Goal: Check status

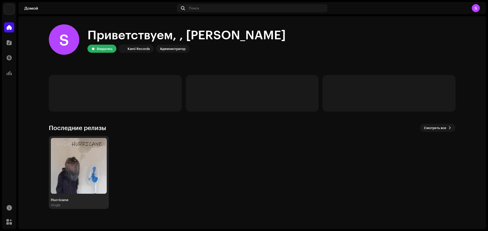
click at [65, 200] on div "Hurricane" at bounding box center [79, 200] width 56 height 4
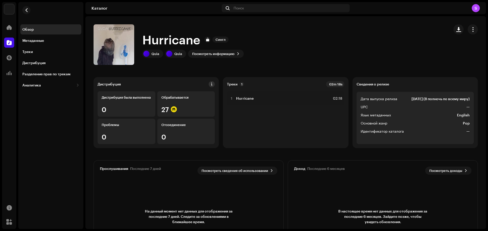
click at [211, 85] on span at bounding box center [212, 84] width 4 height 4
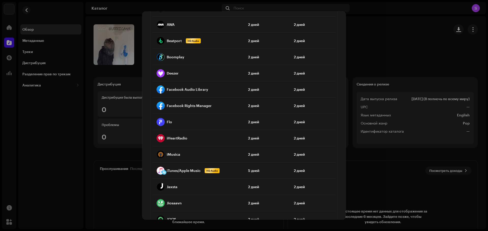
scroll to position [119, 0]
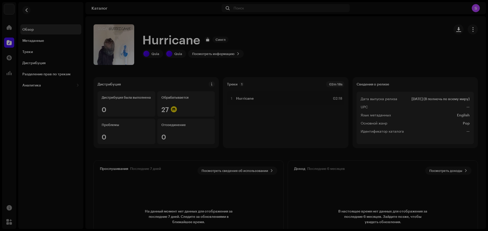
click at [396, 62] on div "Указания для цифровых музыкальных сервисов относительно сроков доставки Обычно …" at bounding box center [244, 115] width 488 height 231
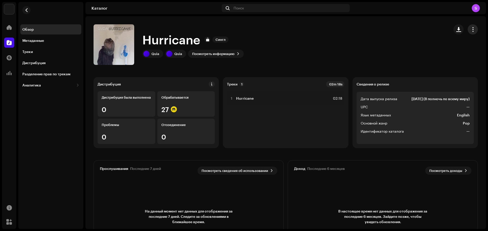
click at [472, 25] on button "button" at bounding box center [472, 29] width 10 height 10
click at [424, 24] on catalog-releases-details-overview "Hurricane Сингл Hurricane Сингл Quia Quia Посмотреть информацию Дистрибуция Дис…" at bounding box center [285, 143] width 400 height 254
click at [471, 31] on span "button" at bounding box center [472, 29] width 5 height 4
click at [456, 55] on div "Перейти к дистрибуции" at bounding box center [446, 52] width 53 height 10
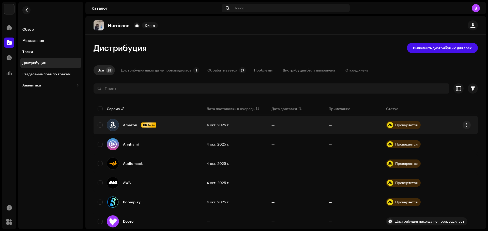
click at [399, 127] on div "Проверяется" at bounding box center [406, 125] width 22 height 4
click at [403, 124] on div "Проверяется" at bounding box center [406, 125] width 22 height 4
click at [471, 124] on td "Проверяется" at bounding box center [430, 125] width 96 height 18
click at [466, 124] on span "button" at bounding box center [467, 125] width 4 height 4
click at [451, 140] on div "Перейти к дистрибуции" at bounding box center [442, 137] width 51 height 10
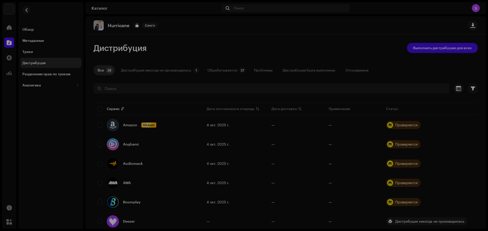
click at [419, 134] on div "Не допущено к дистрибуции Релиз со статусом Проверяется для какого-либо сервиса…" at bounding box center [244, 115] width 488 height 231
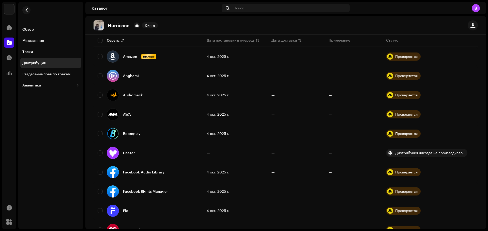
scroll to position [76, 0]
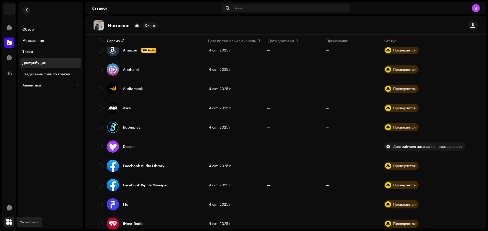
click at [11, 223] on span at bounding box center [9, 222] width 6 height 4
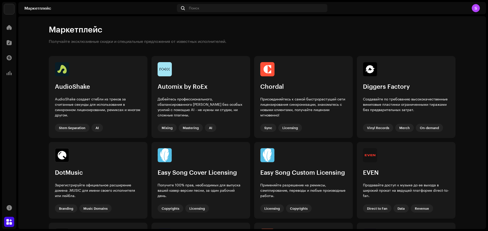
click at [477, 8] on div "S" at bounding box center [475, 8] width 8 height 8
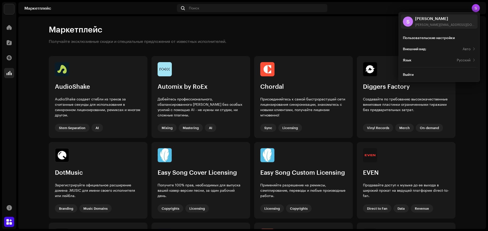
click at [9, 76] on div at bounding box center [9, 73] width 10 height 10
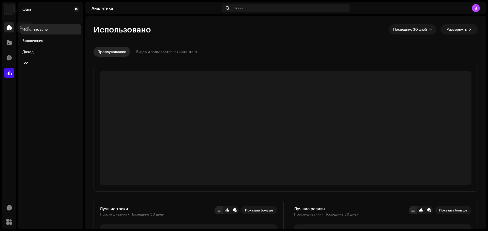
click at [11, 29] on span at bounding box center [9, 27] width 5 height 4
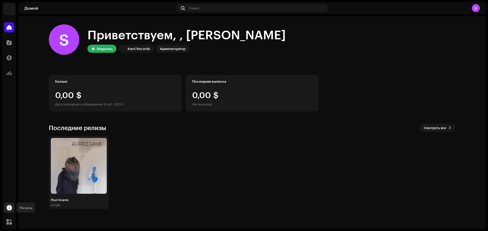
click at [10, 207] on span at bounding box center [9, 208] width 5 height 4
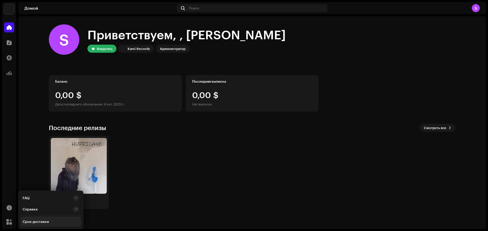
click at [36, 220] on div "Срок доставки" at bounding box center [36, 222] width 26 height 4
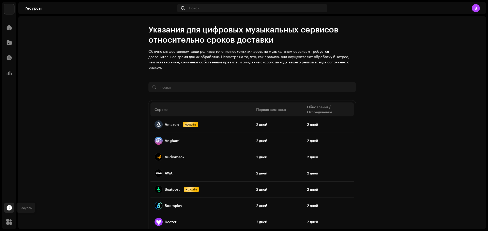
click at [9, 210] on span at bounding box center [9, 208] width 5 height 4
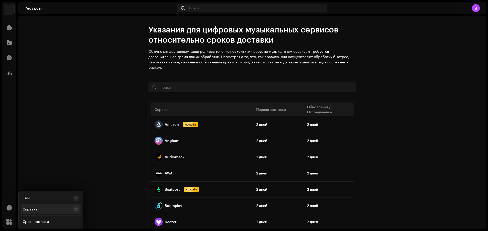
click at [24, 211] on div "Справка" at bounding box center [30, 210] width 15 height 4
click at [10, 13] on img at bounding box center [9, 9] width 10 height 10
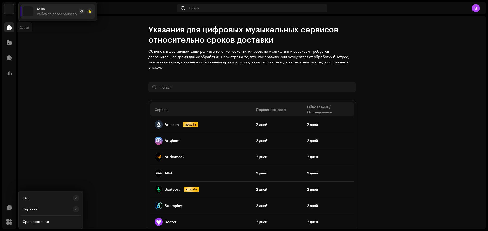
click at [10, 28] on span at bounding box center [9, 27] width 5 height 4
